Goal: Check status: Check status

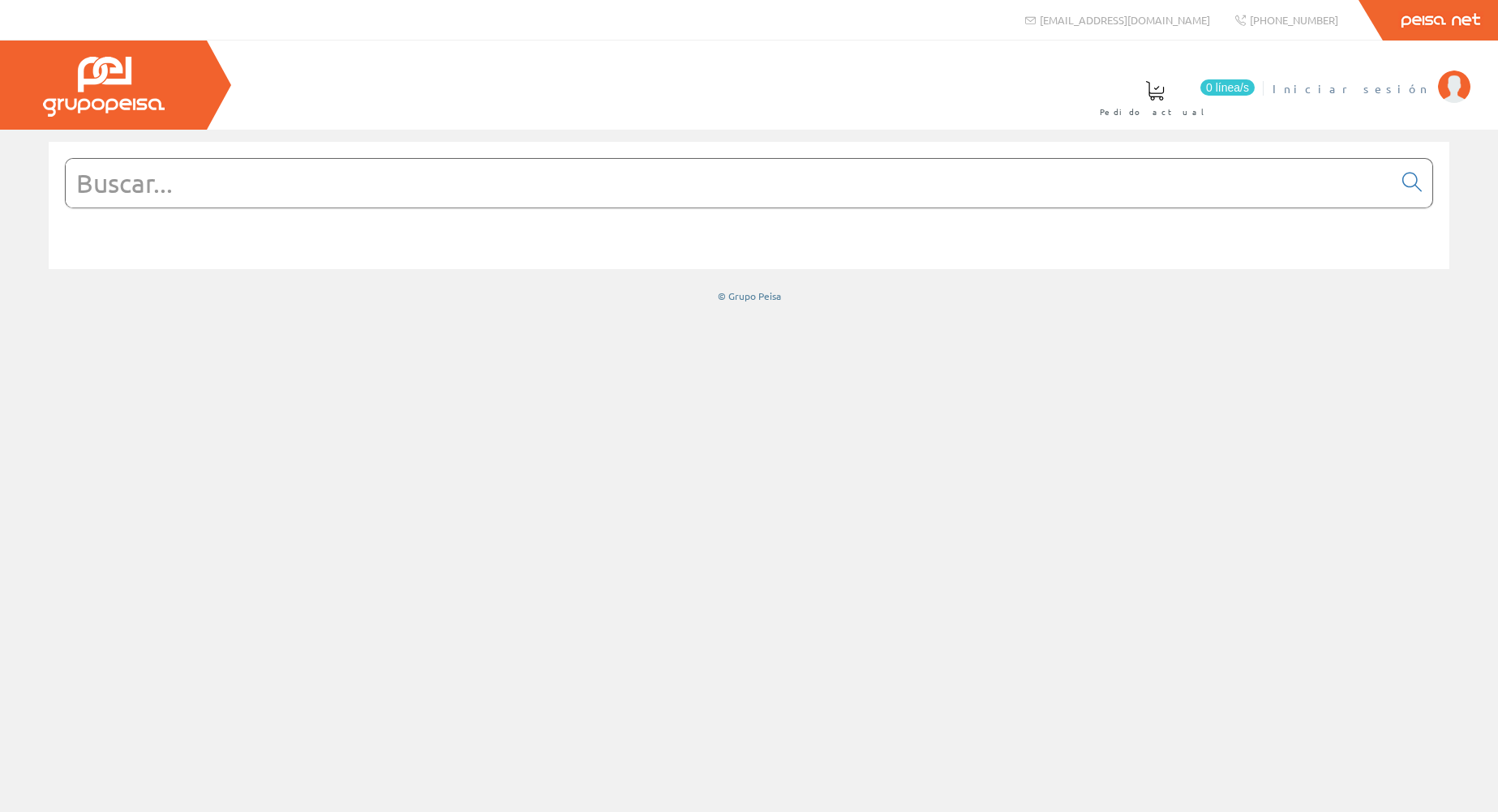
click at [1414, 89] on span "Iniciar sesión" at bounding box center [1351, 88] width 158 height 16
click at [1392, 92] on span "[PERSON_NAME]" at bounding box center [1355, 88] width 148 height 16
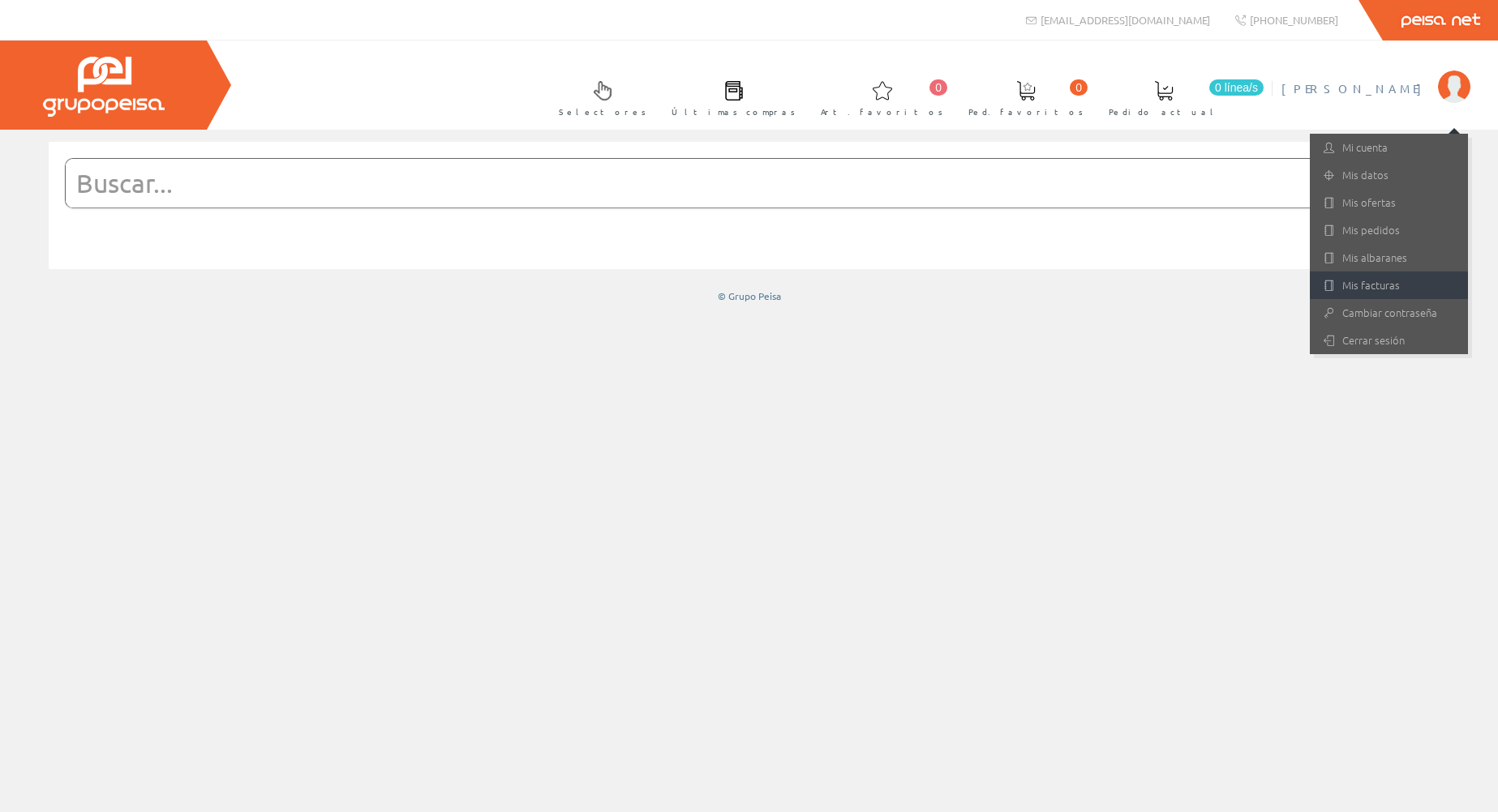
click at [1367, 282] on link "Mis facturas" at bounding box center [1389, 285] width 159 height 28
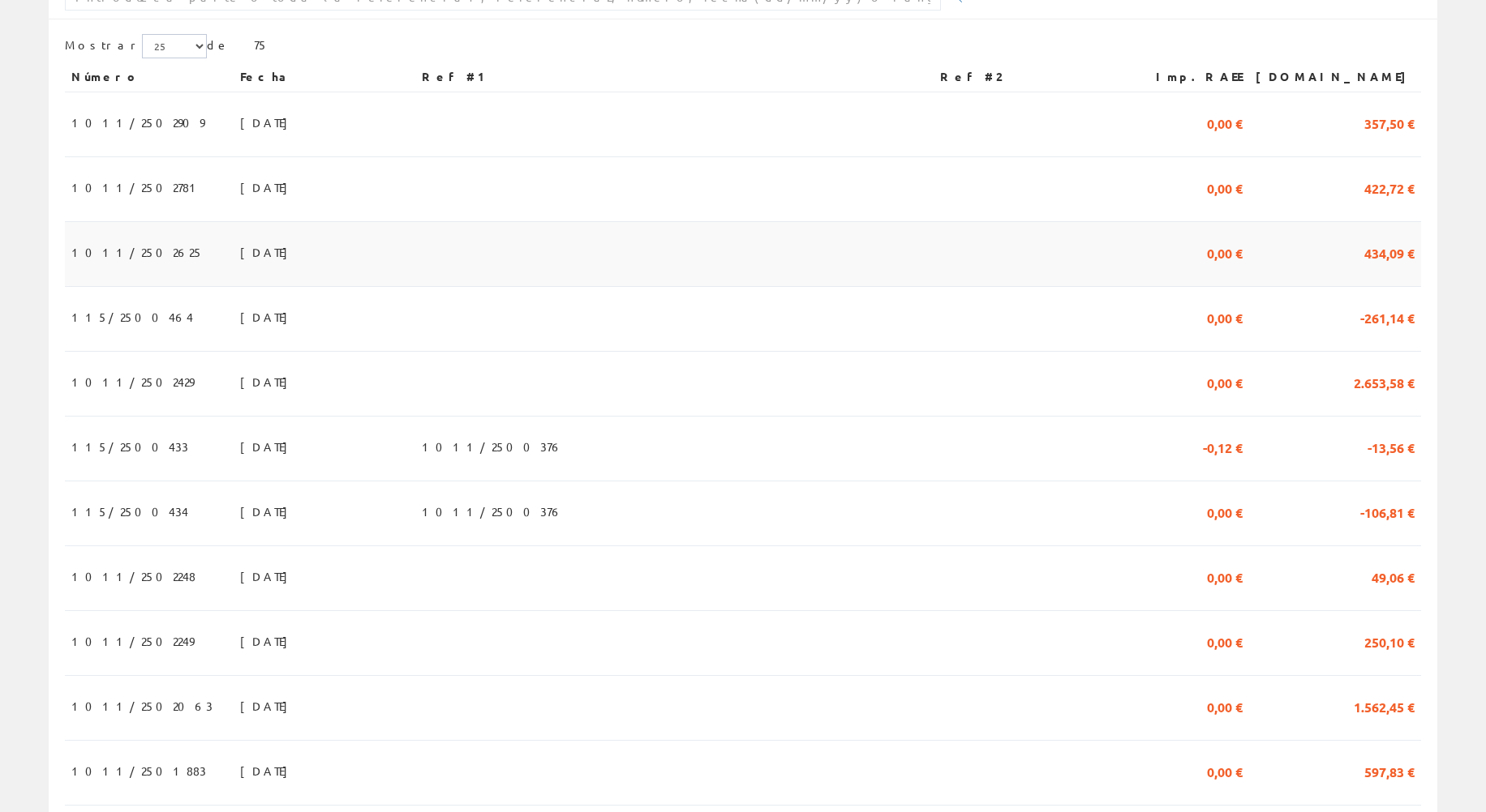
scroll to position [324, 0]
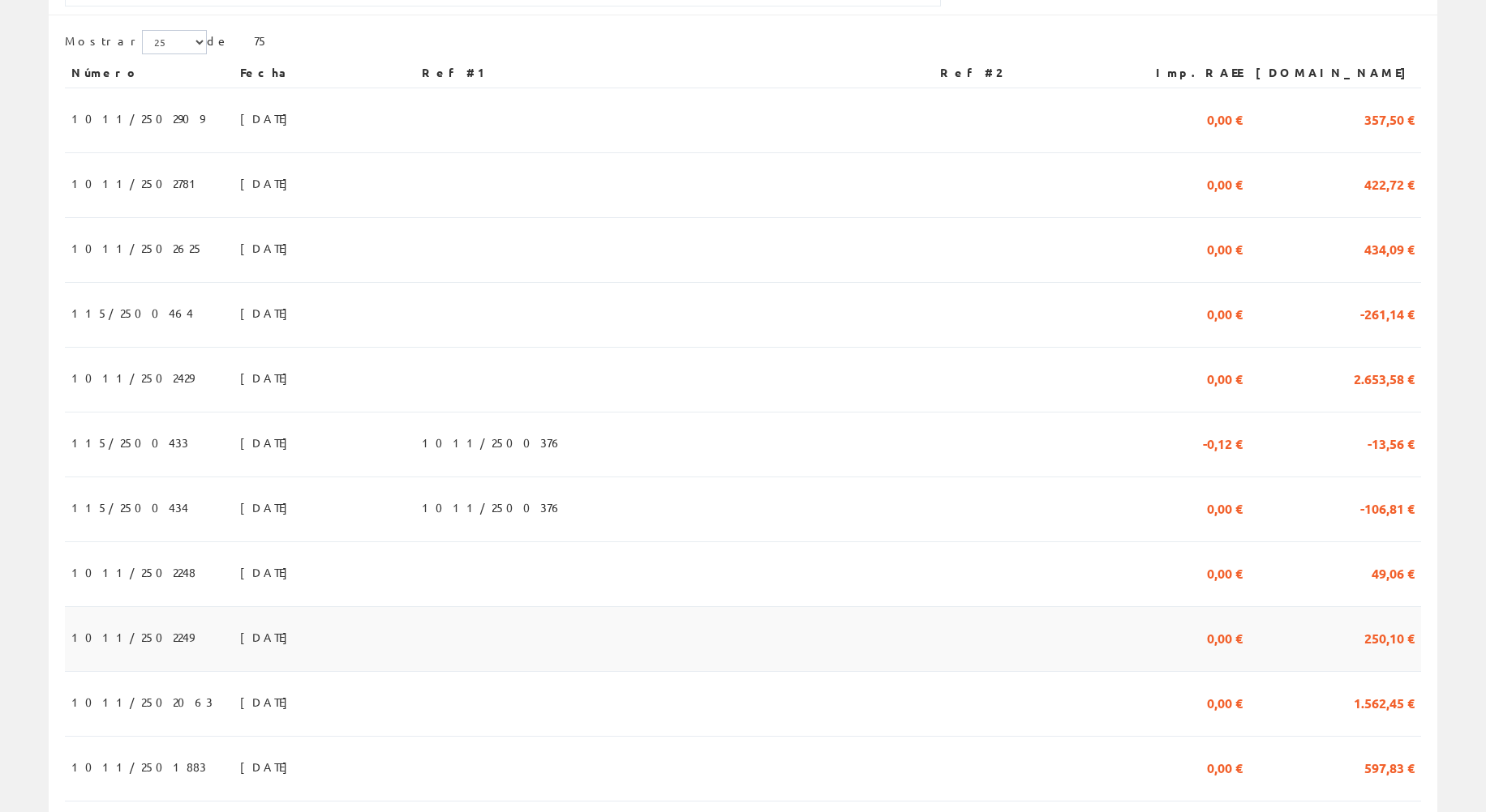
click at [116, 642] on span "1011/2502249" at bounding box center [132, 638] width 122 height 28
